Goal: Find specific page/section: Find specific page/section

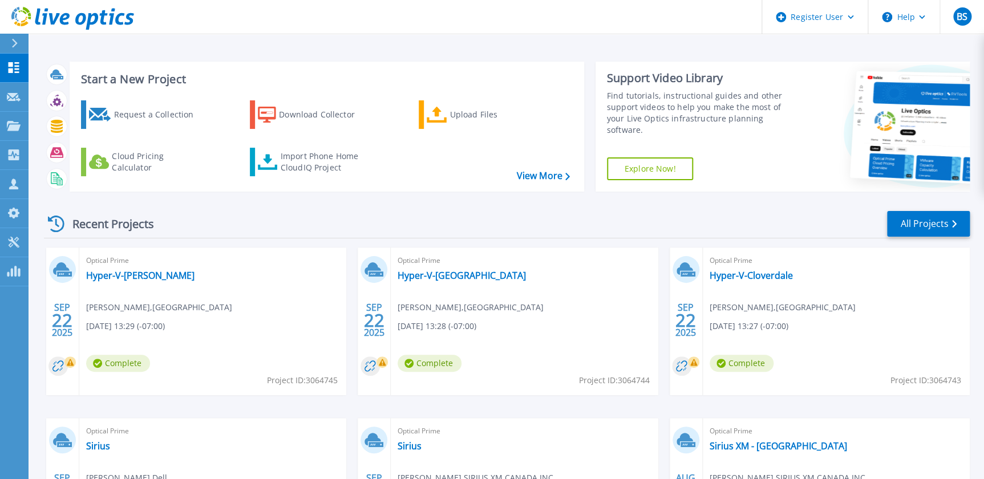
click at [359, 249] on div "SEP 22 2025" at bounding box center [374, 321] width 33 height 148
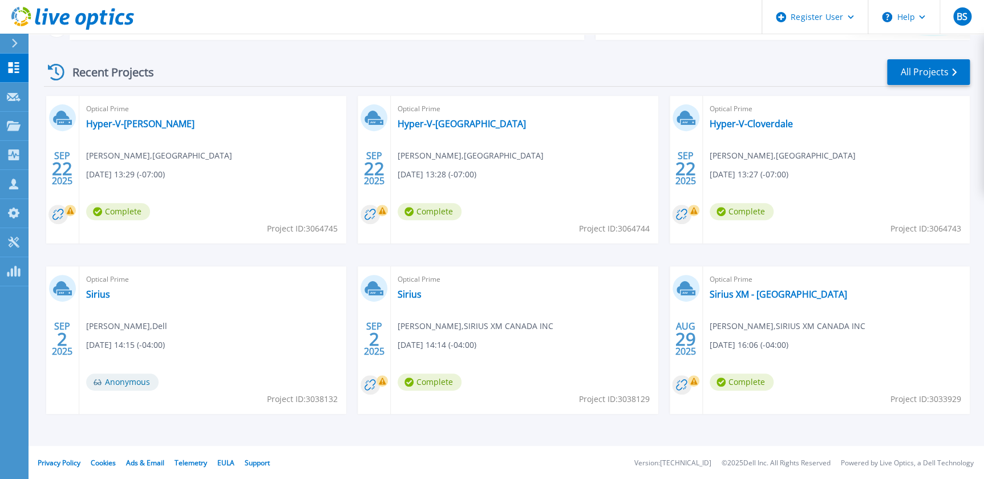
scroll to position [153, 0]
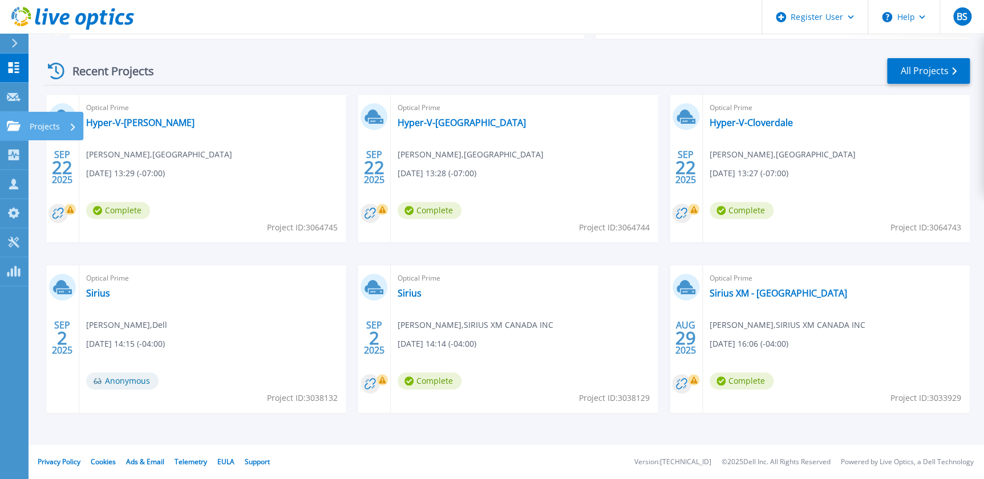
click at [15, 131] on link "Projects Projects" at bounding box center [14, 126] width 29 height 29
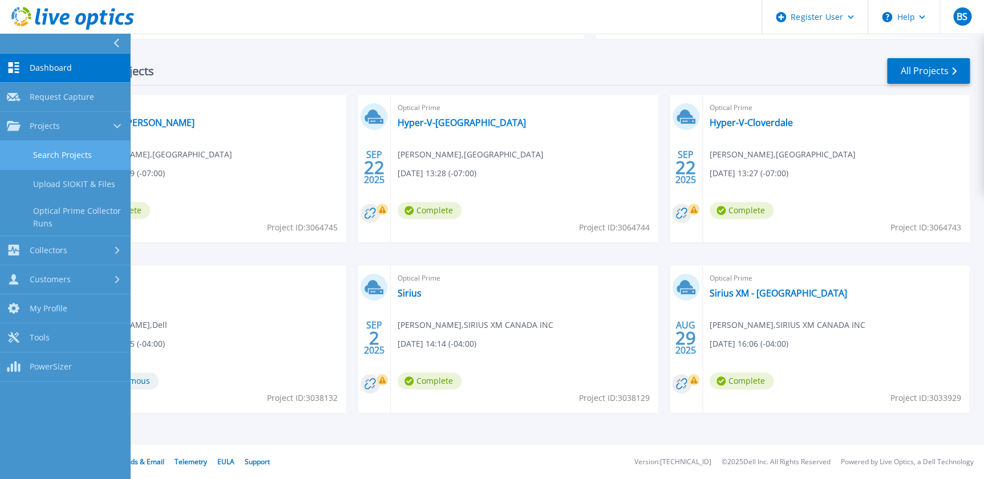
click at [51, 168] on link "Search Projects" at bounding box center [65, 155] width 130 height 29
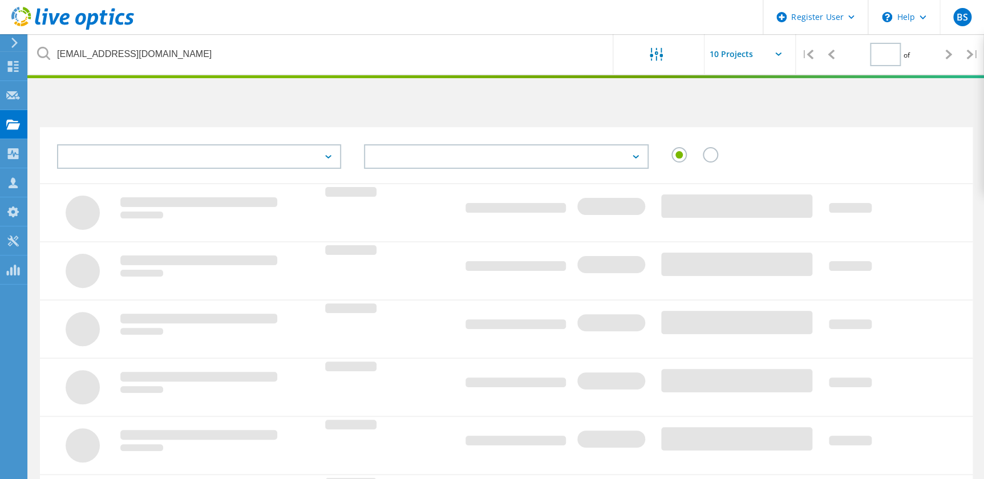
type input "1"
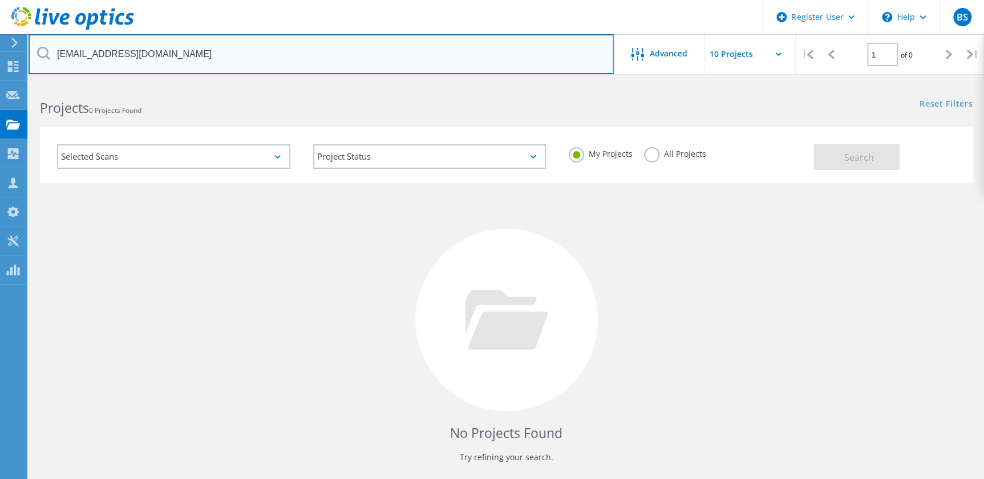
click at [295, 56] on input "martinuzzib@fsd38.ab.ca" at bounding box center [321, 54] width 585 height 40
paste input "JONEWE@medicinehat"
type input "JONEWE@medicinehat.ca"
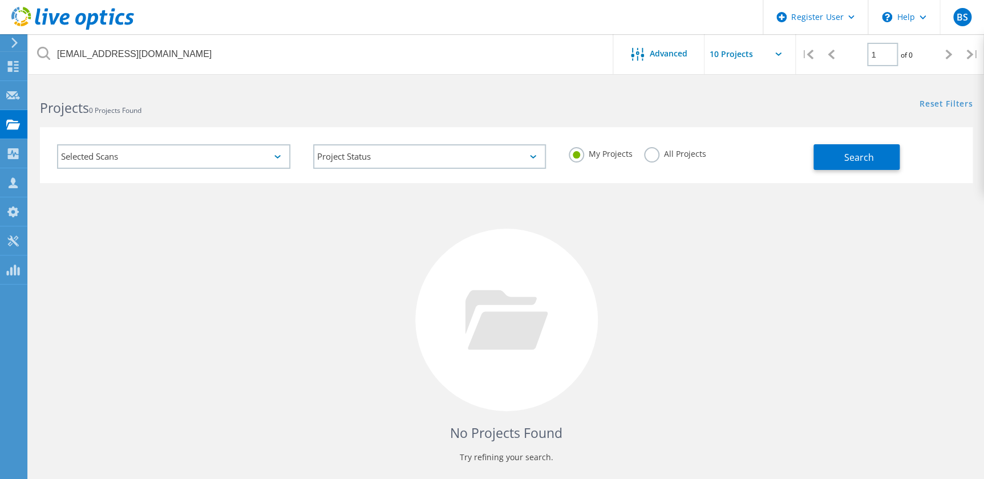
click at [667, 150] on label "All Projects" at bounding box center [675, 152] width 62 height 11
click at [0, 0] on input "All Projects" at bounding box center [0, 0] width 0 height 0
click at [873, 160] on button "Search" at bounding box center [856, 157] width 86 height 26
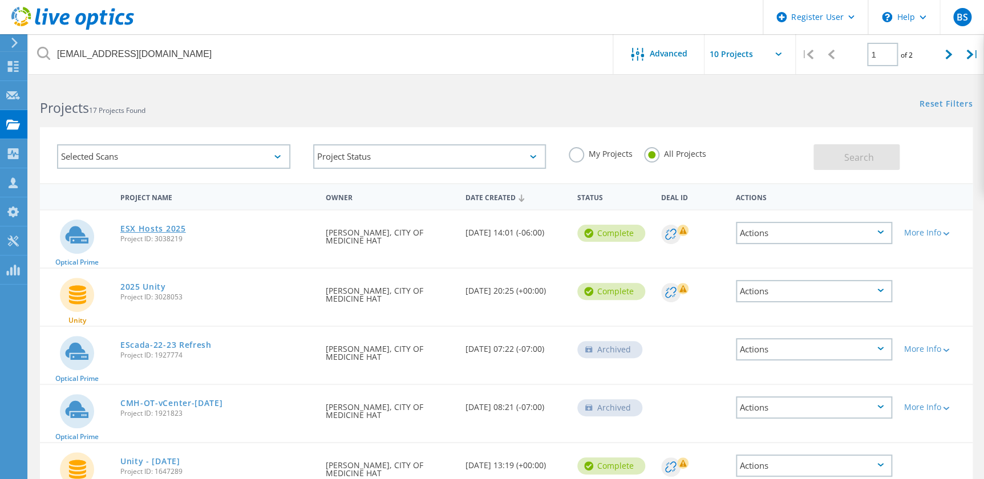
click at [147, 231] on link "ESX Hosts 2025" at bounding box center [153, 229] width 66 height 8
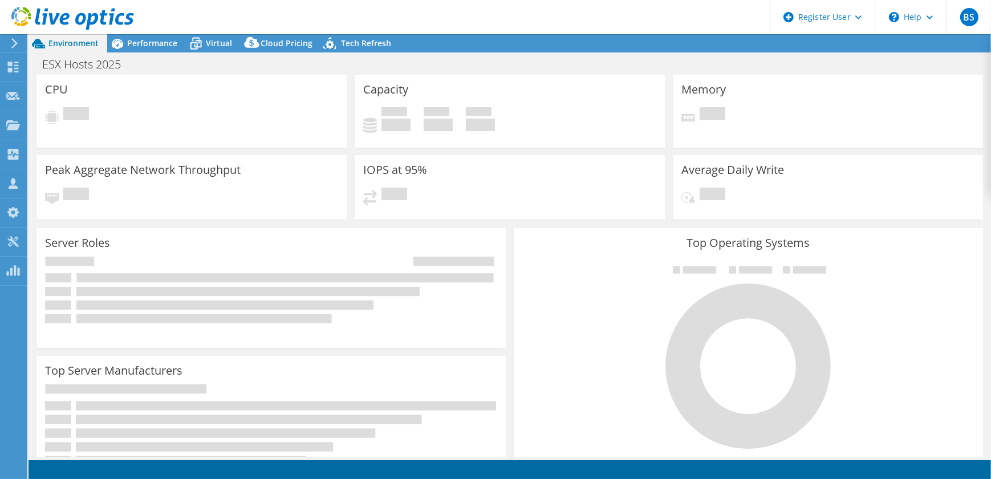
select select "USD"
select select "[GEOGRAPHIC_DATA]"
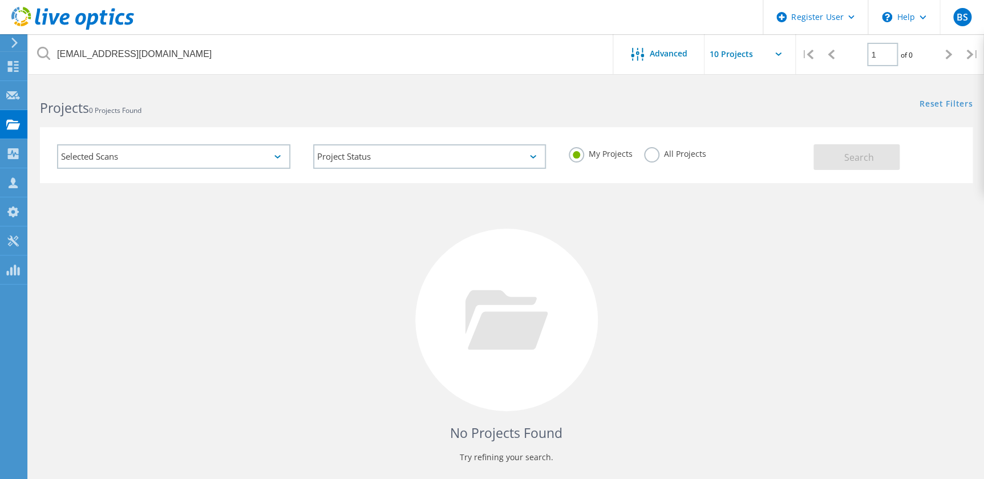
click at [649, 157] on label "All Projects" at bounding box center [675, 152] width 62 height 11
click at [0, 0] on input "All Projects" at bounding box center [0, 0] width 0 height 0
click at [859, 160] on span "Search" at bounding box center [858, 157] width 30 height 13
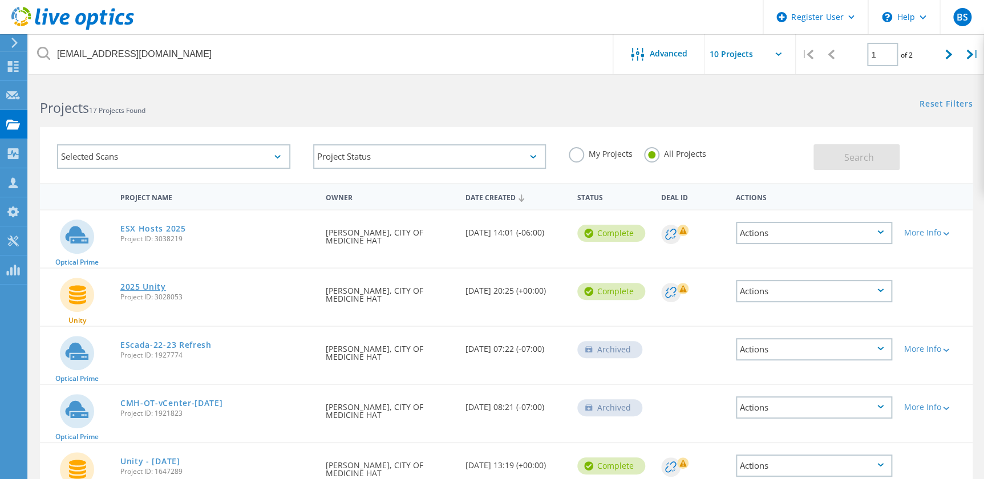
click at [150, 286] on link "2025 Unity" at bounding box center [143, 287] width 46 height 8
